Goal: Entertainment & Leisure: Consume media (video, audio)

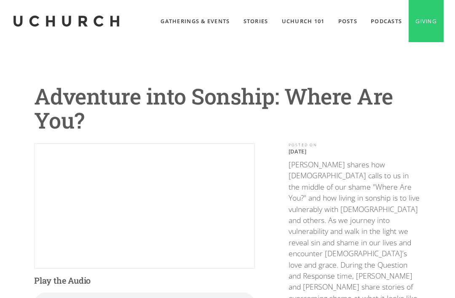
scroll to position [58, 0]
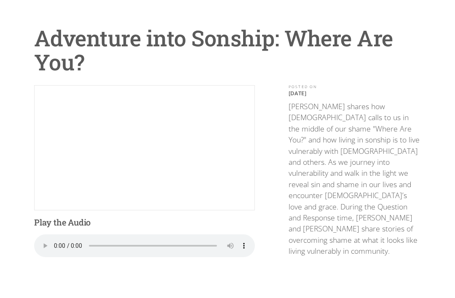
click at [56, 244] on audio "Your browser does not support the audio element." at bounding box center [144, 245] width 221 height 23
click at [59, 243] on audio "Your browser does not support the audio element." at bounding box center [144, 245] width 221 height 23
click at [62, 243] on audio "Your browser does not support the audio element." at bounding box center [144, 245] width 221 height 23
click at [60, 234] on audio "Your browser does not support the audio element." at bounding box center [144, 245] width 221 height 23
click at [56, 246] on audio "Your browser does not support the audio element." at bounding box center [144, 245] width 221 height 23
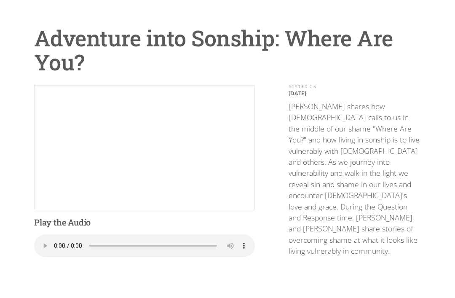
click at [53, 239] on audio "Your browser does not support the audio element." at bounding box center [144, 245] width 221 height 23
click at [56, 240] on audio "Your browser does not support the audio element." at bounding box center [144, 245] width 221 height 23
click at [55, 243] on audio "Your browser does not support the audio element." at bounding box center [144, 245] width 221 height 23
click at [56, 243] on audio "Your browser does not support the audio element." at bounding box center [144, 245] width 221 height 23
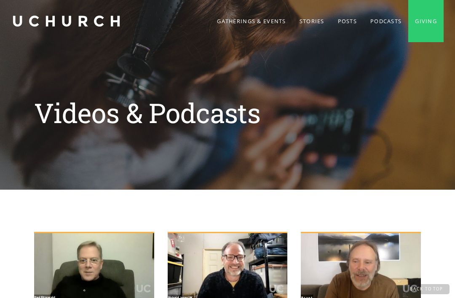
scroll to position [628, 0]
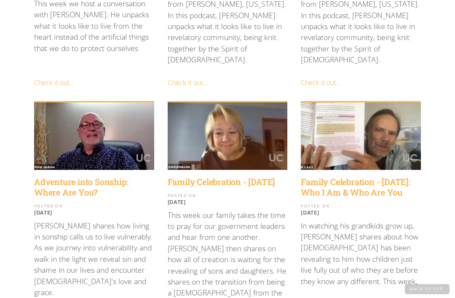
click at [107, 176] on h4 "Adventure into Sonship: Where Are You?" at bounding box center [94, 186] width 120 height 21
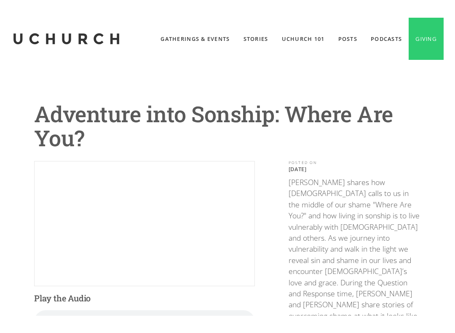
scroll to position [8, 0]
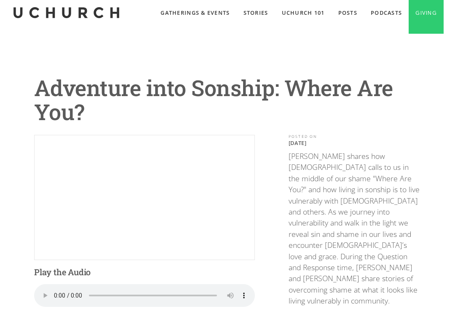
click at [2, 0] on html "Gatherings & Events Stories UChurch 101 Posts Podcasts Giving Adventure into So…" at bounding box center [227, 158] width 455 height 333
